Goal: Contribute content: Add original content to the website for others to see

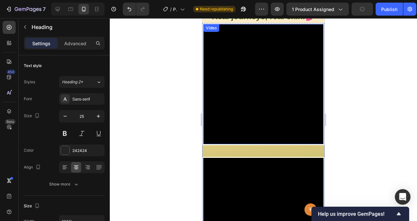
scroll to position [2434, 0]
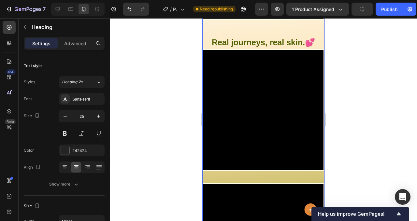
click at [287, 47] on strong "Real journeys, real skin." at bounding box center [258, 42] width 93 height 9
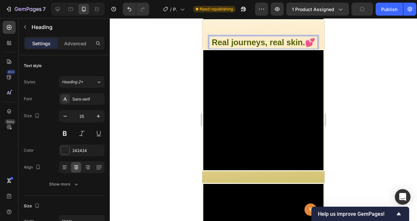
click at [287, 47] on strong "Real journeys, real skin." at bounding box center [258, 42] width 93 height 9
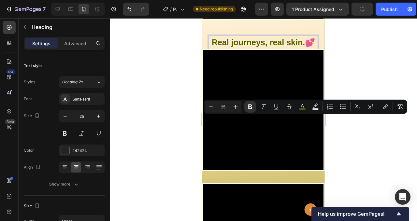
click at [269, 49] on p "Real journeys, real skin. 💕" at bounding box center [264, 43] width 108 height 12
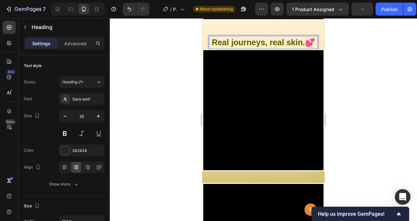
click at [249, 49] on p "Real journeys, real skin. 💕" at bounding box center [264, 43] width 108 height 12
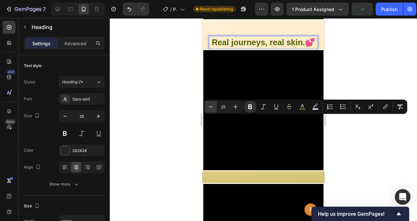
click at [215, 109] on button "Minus" at bounding box center [211, 107] width 12 height 12
type input "24"
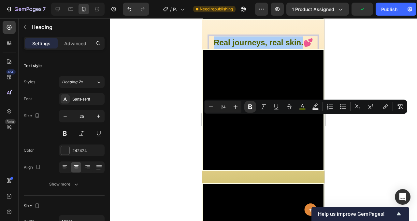
click at [338, 140] on div at bounding box center [263, 119] width 307 height 203
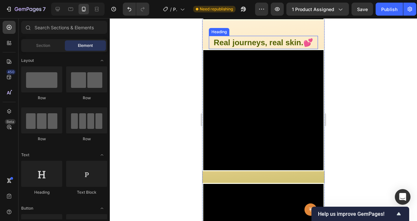
click at [287, 47] on strong "Real journeys, real skin." at bounding box center [259, 42] width 90 height 9
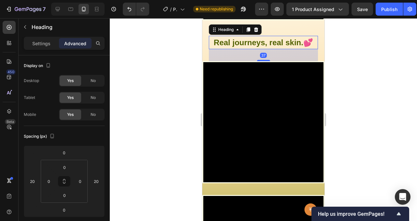
drag, startPoint x: 259, startPoint y: 127, endPoint x: 289, endPoint y: 135, distance: 31.2
click at [259, 61] on div at bounding box center [263, 60] width 13 height 1
type input "37"
click at [357, 127] on div at bounding box center [263, 119] width 307 height 203
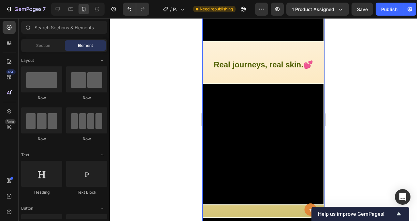
scroll to position [2412, 0]
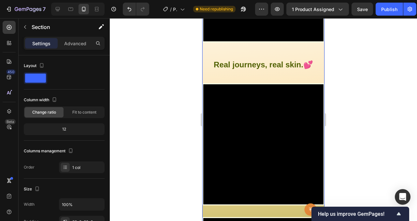
click at [268, 69] on strong "Real journeys, real skin." at bounding box center [259, 64] width 90 height 9
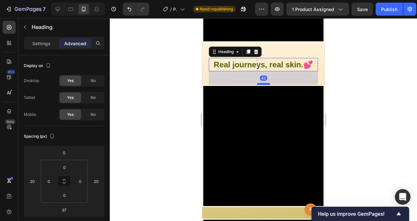
drag, startPoint x: 262, startPoint y: 162, endPoint x: 266, endPoint y: 164, distance: 3.8
click at [262, 85] on div at bounding box center [263, 84] width 13 height 2
type input "44"
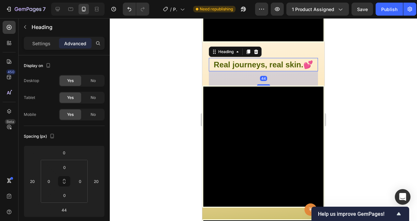
click at [343, 159] on div at bounding box center [263, 119] width 307 height 203
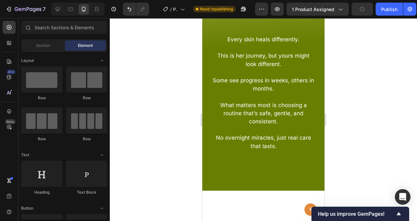
scroll to position [2751, 0]
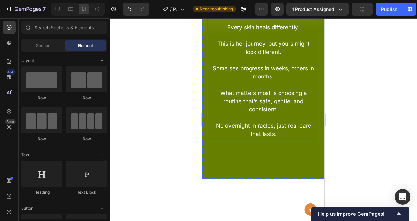
click at [259, 55] on span "This is her journey, but yours might look different." at bounding box center [263, 47] width 92 height 15
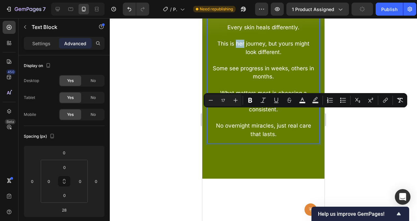
drag, startPoint x: 239, startPoint y: 116, endPoint x: 234, endPoint y: 116, distance: 5.3
click at [234, 55] on span "This is her journey, but yours might look different." at bounding box center [263, 47] width 92 height 15
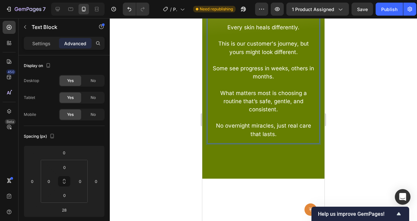
click at [274, 56] on p "This is our customer's journey, but yours might look different." at bounding box center [264, 48] width 102 height 16
click at [348, 127] on div at bounding box center [263, 119] width 307 height 203
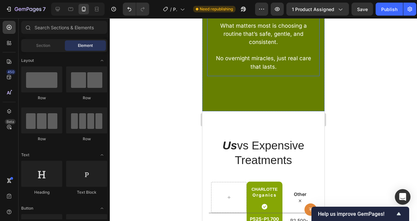
scroll to position [2819, 0]
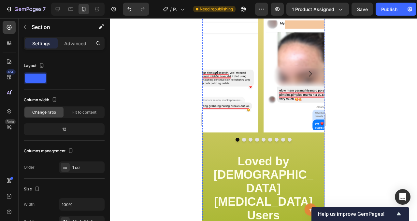
scroll to position [1845, 0]
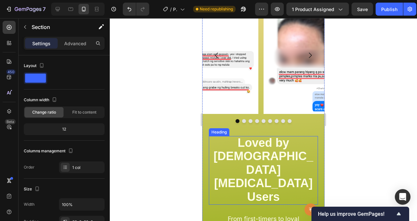
click at [256, 158] on strong "Loved by [DEMOGRAPHIC_DATA] [MEDICAL_DATA] Users" at bounding box center [264, 169] width 100 height 67
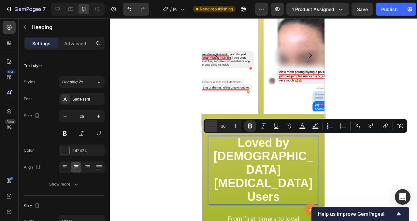
click at [212, 125] on icon "Editor contextual toolbar" at bounding box center [211, 126] width 7 height 7
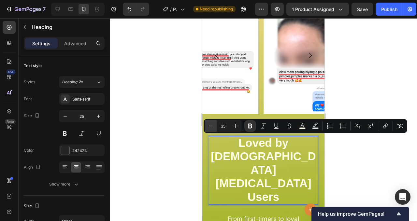
click at [212, 125] on icon "Editor contextual toolbar" at bounding box center [211, 126] width 7 height 7
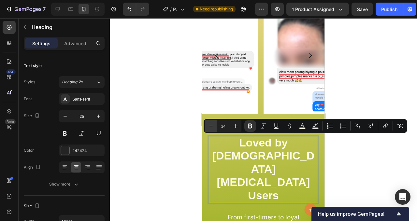
click at [212, 125] on icon "Editor contextual toolbar" at bounding box center [211, 126] width 7 height 7
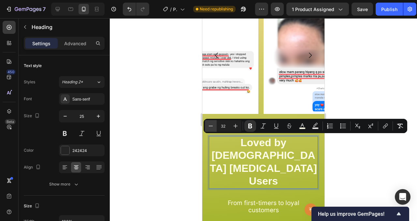
click at [212, 125] on icon "Editor contextual toolbar" at bounding box center [211, 126] width 7 height 7
type input "31"
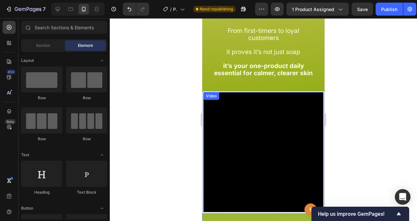
scroll to position [1906, 0]
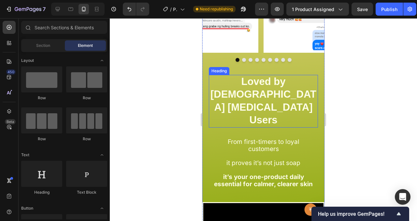
click at [293, 90] on strong "Loved by [DEMOGRAPHIC_DATA] [MEDICAL_DATA] Users" at bounding box center [264, 101] width 106 height 50
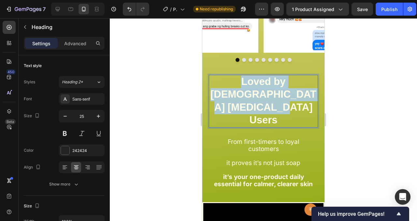
click at [293, 90] on strong "Loved by [DEMOGRAPHIC_DATA] [MEDICAL_DATA] Users" at bounding box center [264, 101] width 106 height 50
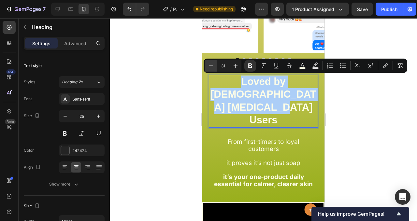
click at [215, 64] on button "Minus" at bounding box center [211, 66] width 12 height 12
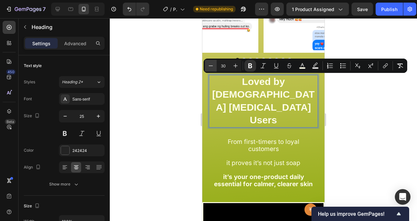
click at [215, 64] on button "Minus" at bounding box center [211, 66] width 12 height 12
type input "29"
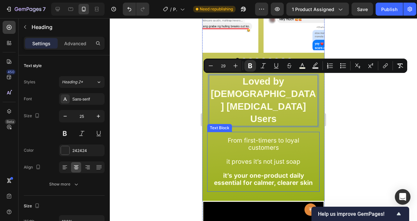
click at [284, 137] on p "From first-timers to loyal customers" at bounding box center [264, 144] width 102 height 14
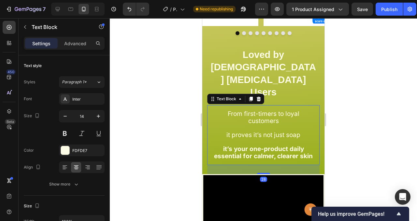
click at [278, 139] on p at bounding box center [264, 142] width 102 height 7
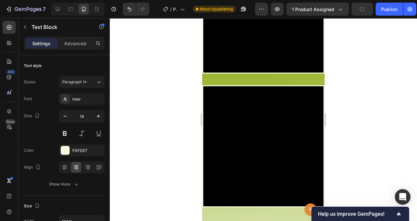
scroll to position [1882, 0]
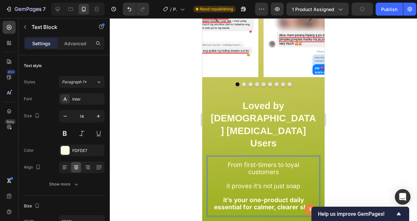
click at [263, 176] on p "Rich Text Editor. Editing area: main" at bounding box center [264, 179] width 102 height 7
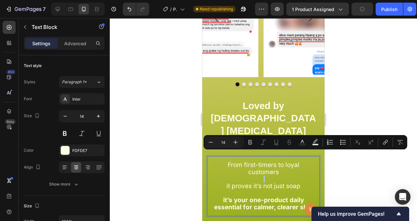
click at [231, 176] on p "Rich Text Editor. Editing area: main" at bounding box center [264, 179] width 102 height 7
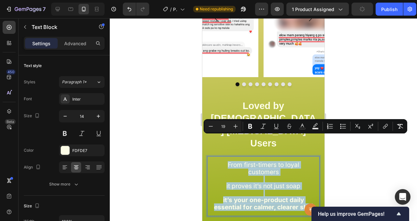
drag, startPoint x: 269, startPoint y: 191, endPoint x: 225, endPoint y: 140, distance: 67.7
click at [225, 156] on div "From first-timers to loyal customers it proves it’s not just soap it’s your one…" at bounding box center [263, 186] width 112 height 60
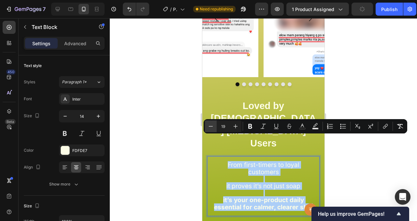
click at [212, 130] on button "Minus" at bounding box center [211, 127] width 12 height 12
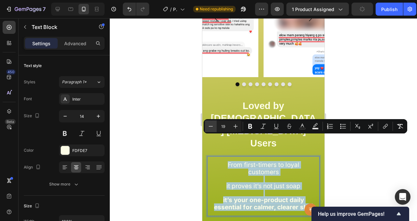
type input "18"
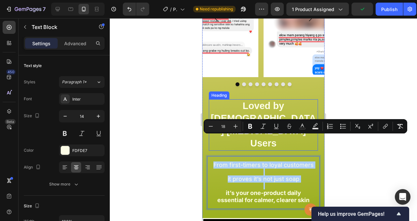
click at [254, 100] on p "⁠⁠⁠⁠⁠⁠⁠ Loved by [DEMOGRAPHIC_DATA] [MEDICAL_DATA] Users" at bounding box center [264, 125] width 108 height 50
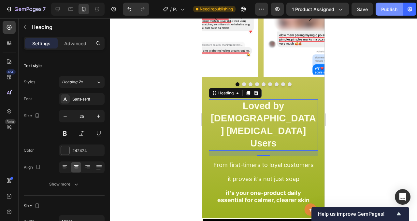
click at [386, 10] on div "Publish" at bounding box center [389, 9] width 16 height 7
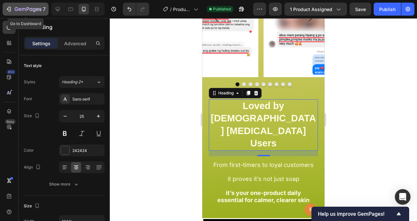
click at [11, 13] on div "7" at bounding box center [26, 9] width 40 height 8
